Goal: Check status: Check status

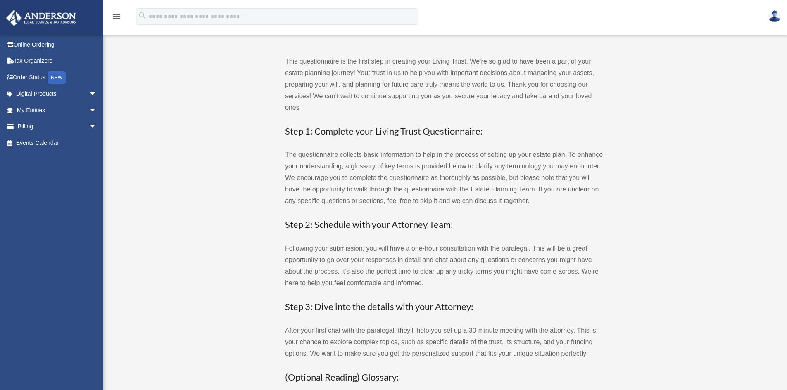
click at [44, 14] on img at bounding box center [41, 18] width 75 height 16
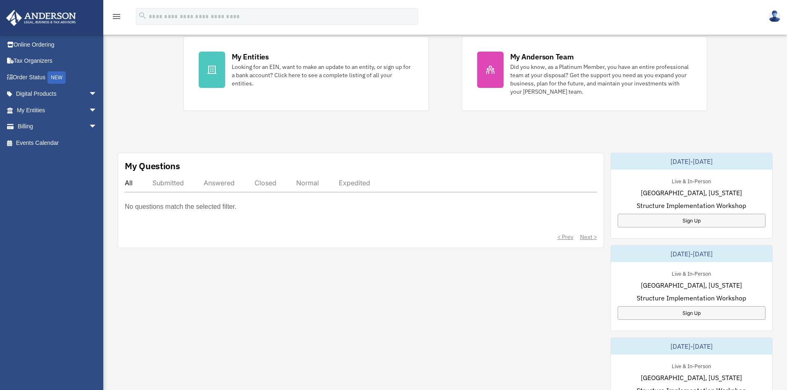
scroll to position [165, 0]
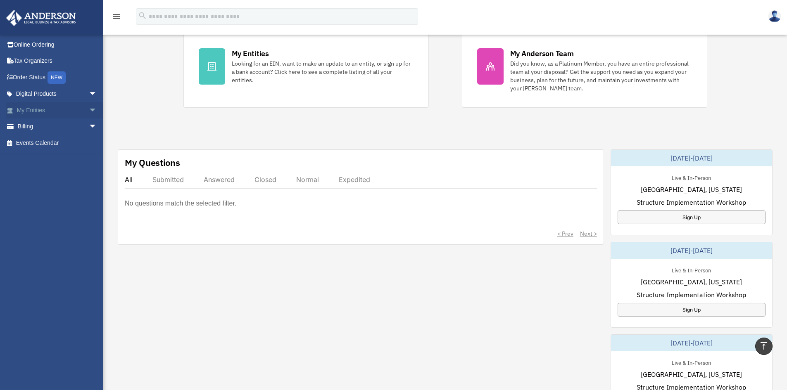
click at [89, 111] on span "arrow_drop_down" at bounding box center [97, 110] width 17 height 17
click at [40, 127] on link "Overview" at bounding box center [61, 127] width 98 height 17
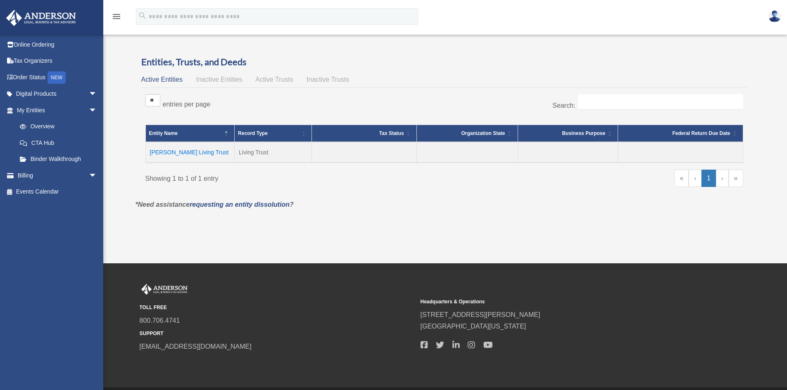
click at [182, 150] on td "[PERSON_NAME] Living Trust" at bounding box center [189, 152] width 89 height 21
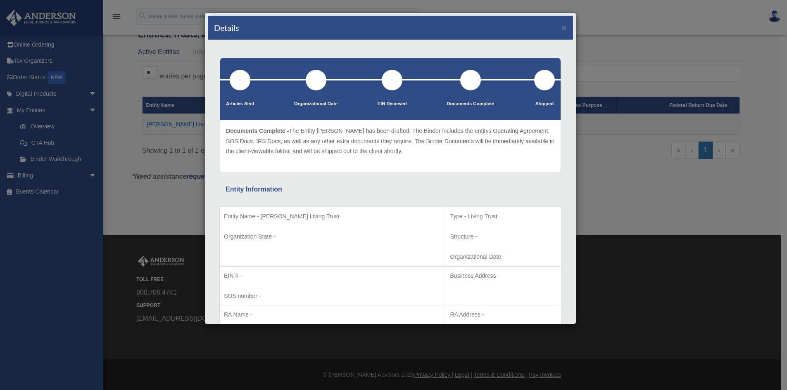
click at [612, 23] on div "Details × Articles Sent Organizational Date" at bounding box center [393, 195] width 787 height 390
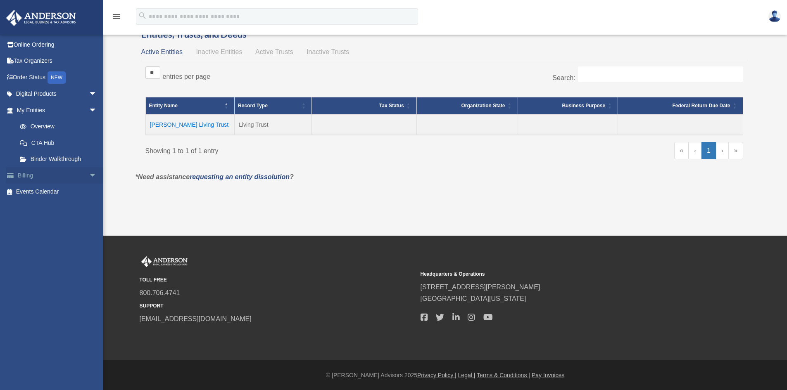
click at [89, 175] on span "arrow_drop_down" at bounding box center [97, 175] width 17 height 17
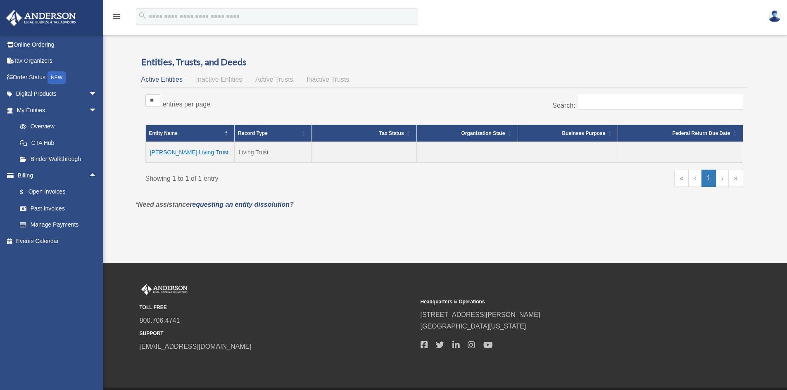
click at [272, 81] on span "Active Trusts" at bounding box center [274, 79] width 38 height 7
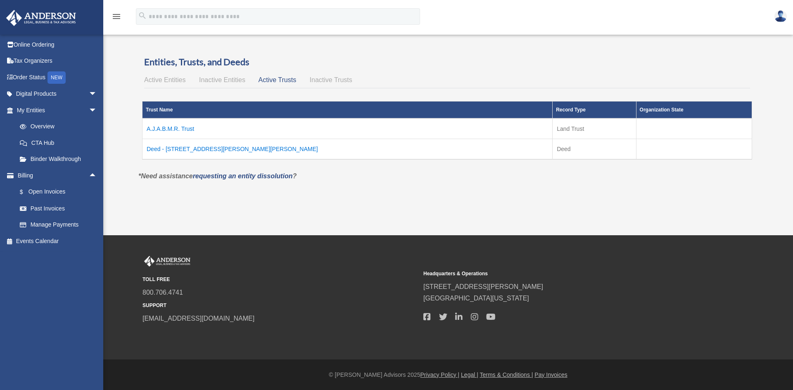
click at [173, 130] on td "A.J.A.B.M.R. Trust" at bounding box center [347, 129] width 410 height 21
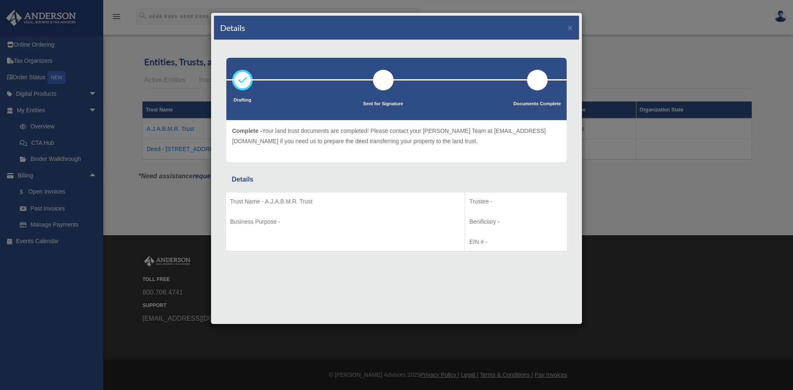
click at [573, 26] on div "Details ×" at bounding box center [396, 28] width 365 height 24
click at [574, 30] on div "Details ×" at bounding box center [396, 28] width 365 height 24
click at [572, 29] on button "×" at bounding box center [569, 27] width 5 height 9
